Goal: Find specific page/section: Find specific page/section

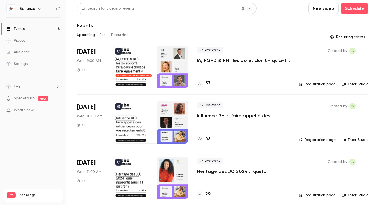
click at [35, 53] on link "Audience" at bounding box center [33, 52] width 66 height 12
